Goal: Task Accomplishment & Management: Use online tool/utility

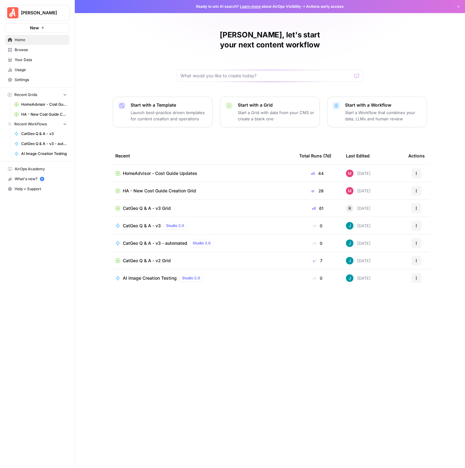
click at [170, 188] on span "HA - New Cost Guide Creation Grid" at bounding box center [159, 191] width 73 height 6
click at [216, 170] on div "HomeAdvisor - Cost Guide Updates" at bounding box center [202, 173] width 174 height 6
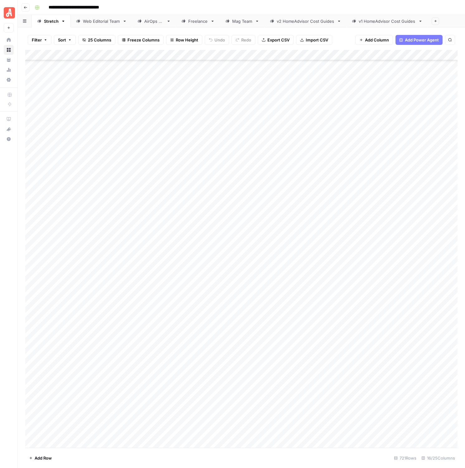
scroll to position [7269, 0]
click at [79, 250] on div "Add Column" at bounding box center [241, 249] width 433 height 398
click at [427, 118] on div "Add Column" at bounding box center [241, 249] width 433 height 398
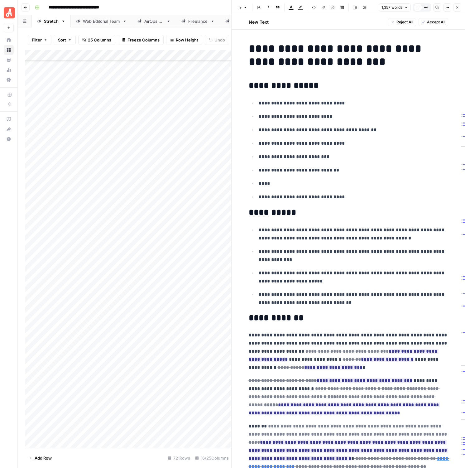
click at [444, 21] on span "Accept All" at bounding box center [436, 22] width 18 height 6
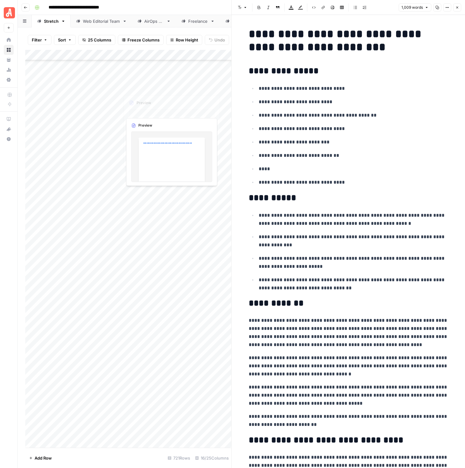
click at [166, 106] on div "Add Column" at bounding box center [128, 249] width 206 height 398
click at [458, 6] on icon "button" at bounding box center [458, 8] width 4 height 4
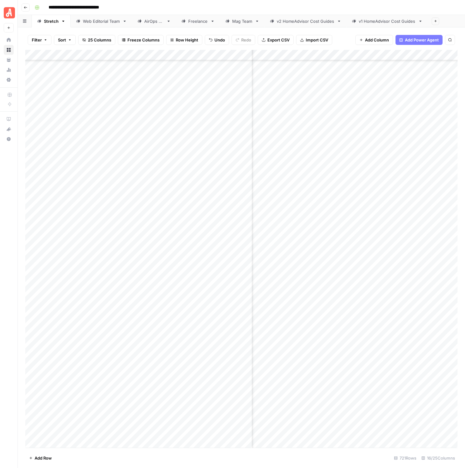
scroll to position [7223, 873]
click at [362, 139] on div "Add Column" at bounding box center [241, 249] width 433 height 398
click at [309, 151] on div "Add Column" at bounding box center [241, 249] width 433 height 398
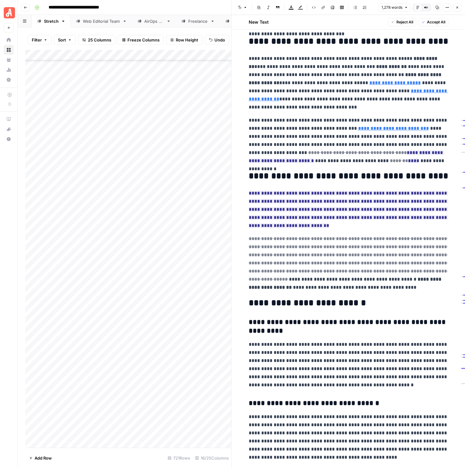
scroll to position [867, 0]
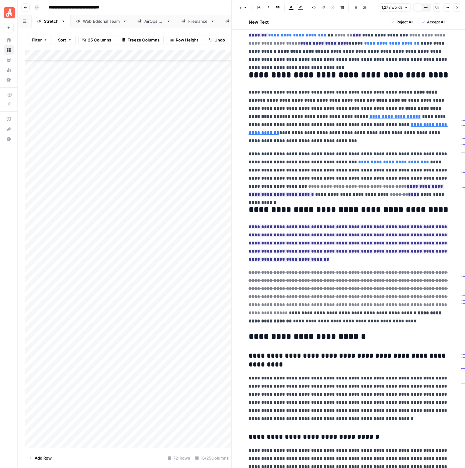
click at [433, 22] on span "Accept All" at bounding box center [436, 22] width 18 height 6
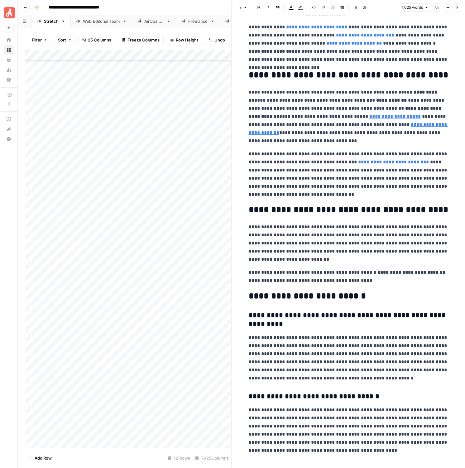
type input "[URL][DOMAIN_NAME][PERSON_NAME]"
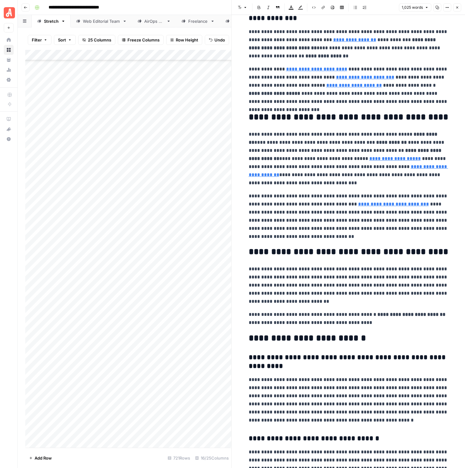
scroll to position [663, 0]
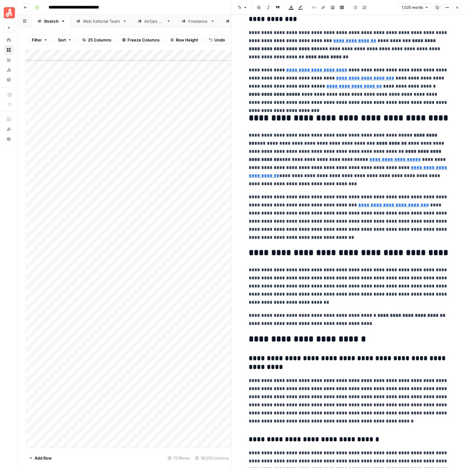
click at [456, 9] on icon "button" at bounding box center [458, 8] width 4 height 4
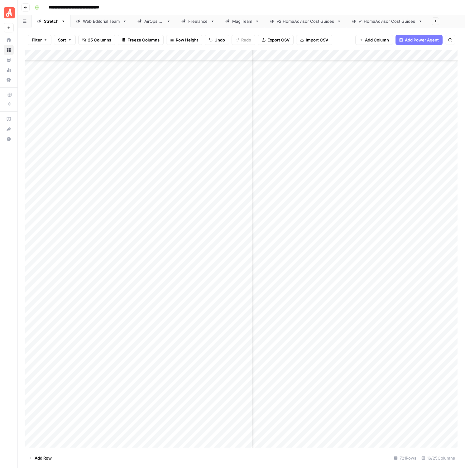
click at [371, 150] on div "Add Column" at bounding box center [241, 249] width 433 height 398
click at [353, 206] on div "Add Column" at bounding box center [241, 249] width 433 height 398
click at [376, 189] on div "Add Column" at bounding box center [241, 249] width 433 height 398
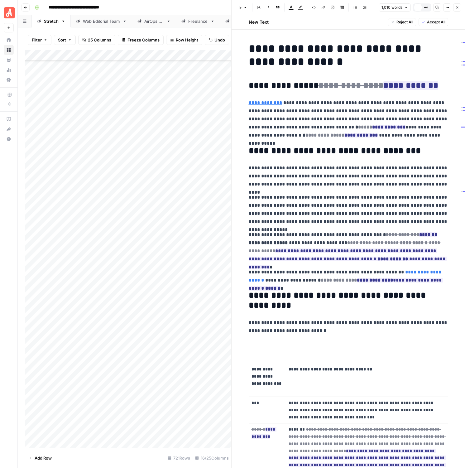
scroll to position [7235, 513]
click at [458, 7] on icon "button" at bounding box center [458, 8] width 4 height 4
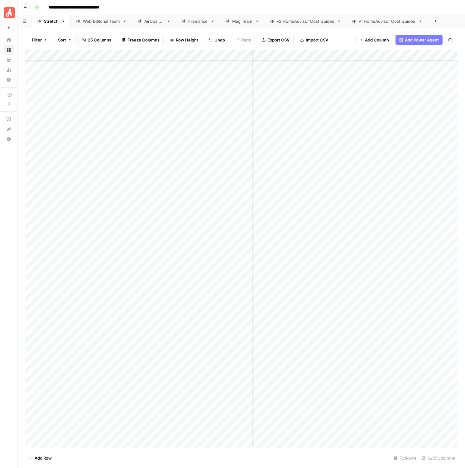
scroll to position [7235, 101]
click at [338, 188] on div "Add Column" at bounding box center [241, 249] width 433 height 398
click at [342, 189] on div "Add Column" at bounding box center [241, 249] width 433 height 398
click at [350, 192] on div "Add Column" at bounding box center [241, 249] width 433 height 398
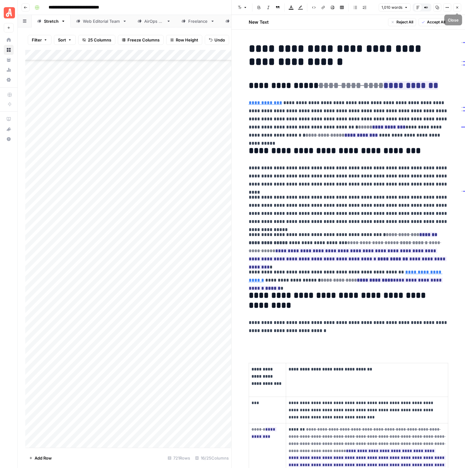
click at [459, 8] on icon "button" at bounding box center [458, 8] width 4 height 4
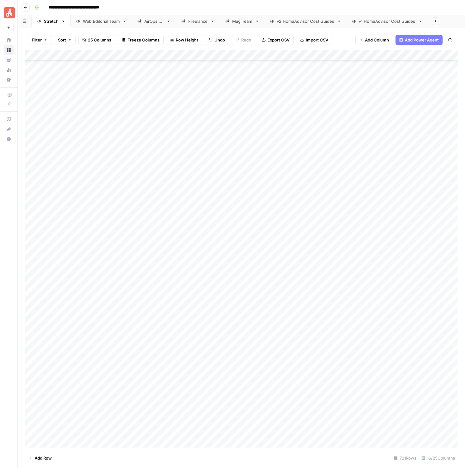
scroll to position [7235, 0]
click at [372, 195] on div "Add Column" at bounding box center [241, 249] width 433 height 398
click at [385, 198] on div "Add Column" at bounding box center [241, 249] width 433 height 398
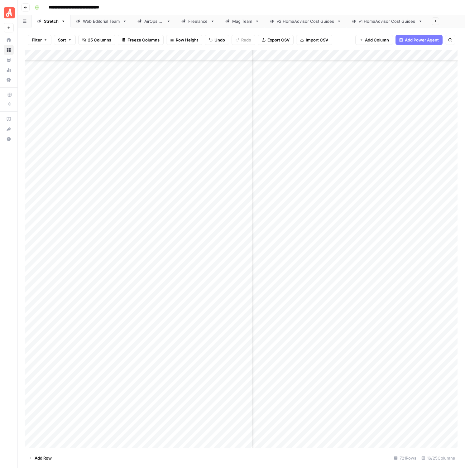
click at [289, 190] on div "Add Column" at bounding box center [241, 249] width 433 height 398
click at [398, 114] on div "Add Column" at bounding box center [241, 249] width 433 height 398
